Goal: Task Accomplishment & Management: Manage account settings

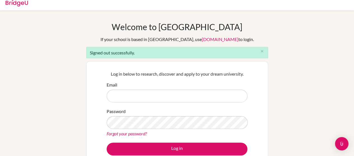
scroll to position [4, 0]
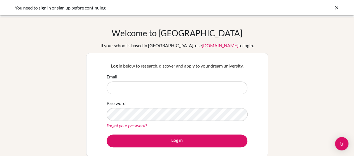
click at [337, 7] on icon at bounding box center [337, 8] width 6 height 6
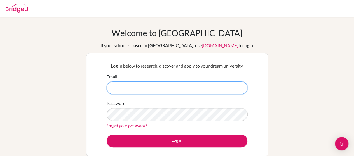
click at [149, 90] on input "Email" at bounding box center [177, 88] width 141 height 13
type input "[EMAIL_ADDRESS][DOMAIN_NAME]"
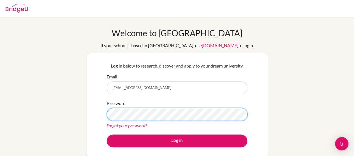
click at [107, 135] on button "Log in" at bounding box center [177, 141] width 141 height 13
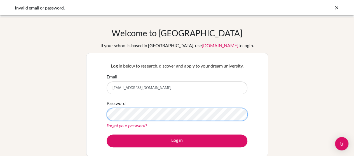
click at [107, 135] on button "Log in" at bounding box center [177, 141] width 141 height 13
